Goal: Information Seeking & Learning: Learn about a topic

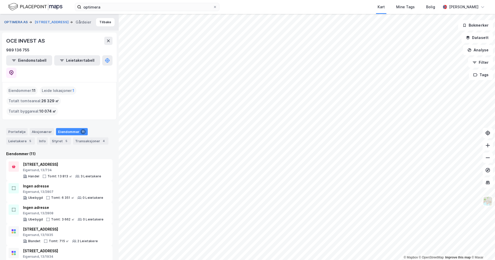
click at [22, 21] on button "OPTIMERA AS" at bounding box center [16, 22] width 25 height 5
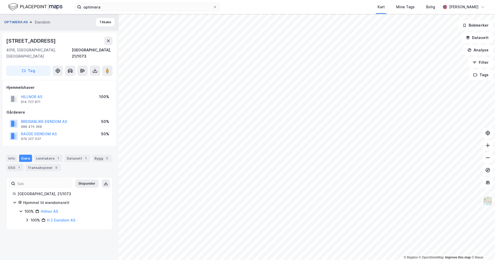
click at [18, 23] on button "OPTIMERA AS" at bounding box center [16, 22] width 25 height 5
